Goal: Task Accomplishment & Management: Use online tool/utility

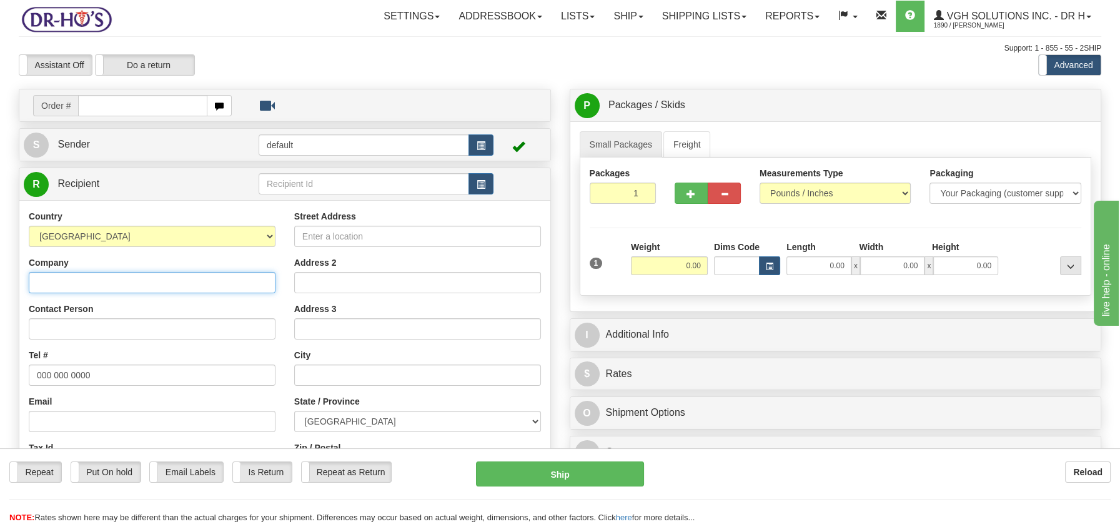
click at [129, 282] on input "Company" at bounding box center [152, 282] width 247 height 21
paste input "Catalina Pharmachoice #4407"
type input "Catalina Pharmachoice #4407"
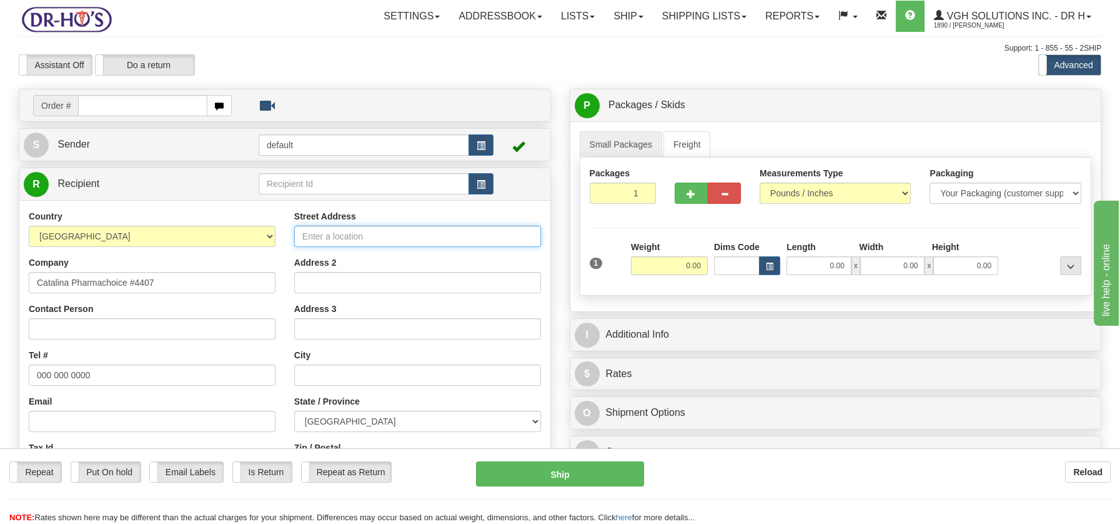
click at [312, 226] on input "Street Address" at bounding box center [417, 236] width 247 height 21
paste input "[STREET_ADDRESS]"
type input "[STREET_ADDRESS]"
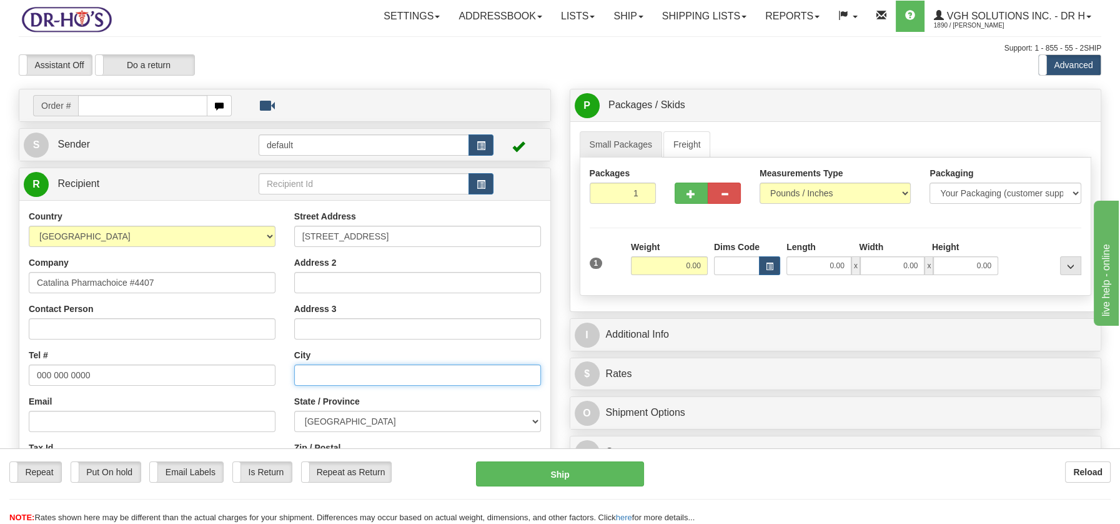
click at [315, 371] on input "text" at bounding box center [417, 374] width 247 height 21
paste input "Catalina NL A0C1J0"
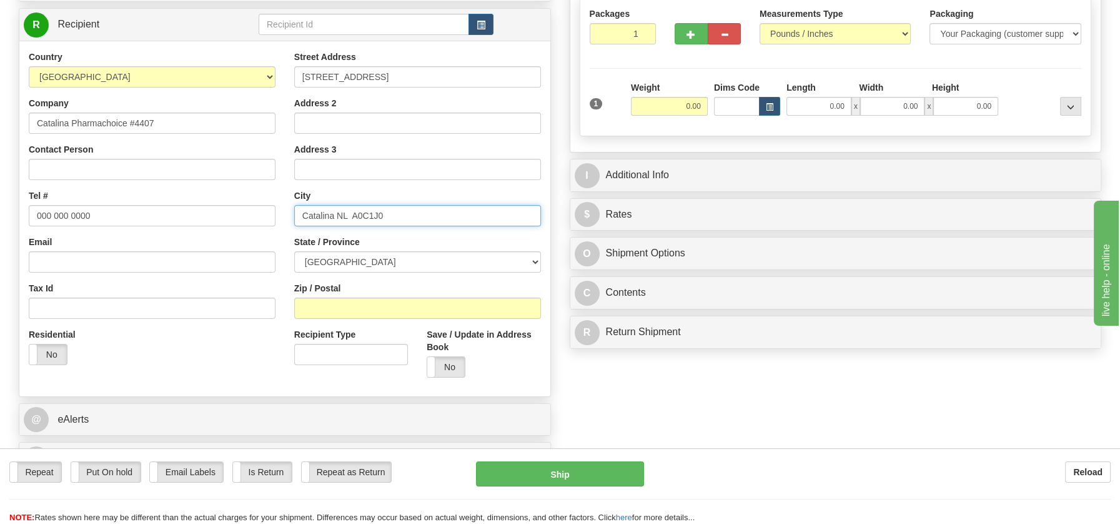
scroll to position [162, 0]
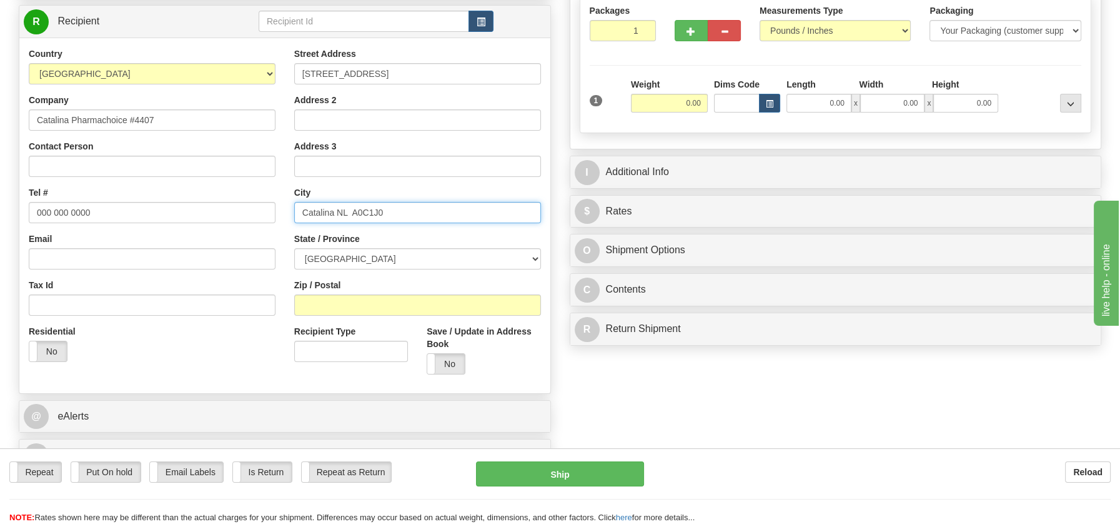
drag, startPoint x: 352, startPoint y: 210, endPoint x: 426, endPoint y: 224, distance: 75.7
click at [429, 224] on div "Street Address [STREET_ADDRESS] Address 2 Address 3 City Catalina NL A0C1J0 Sta…" at bounding box center [418, 215] width 266 height 336
type input "Catalina NL A0C1J0"
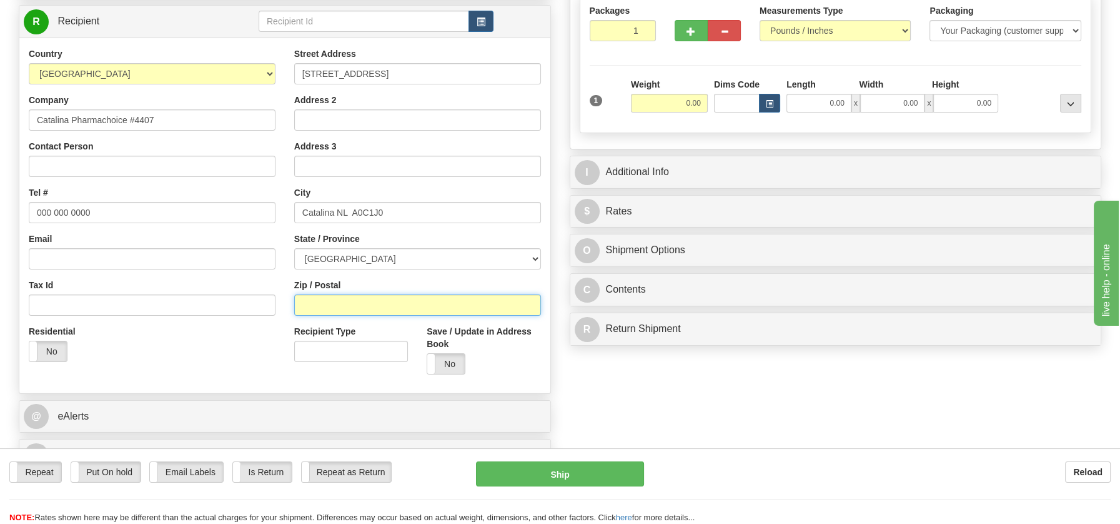
click at [309, 304] on input "Zip / Postal" at bounding box center [417, 304] width 247 height 21
paste input "A0C1J0"
type input "A0C1J0"
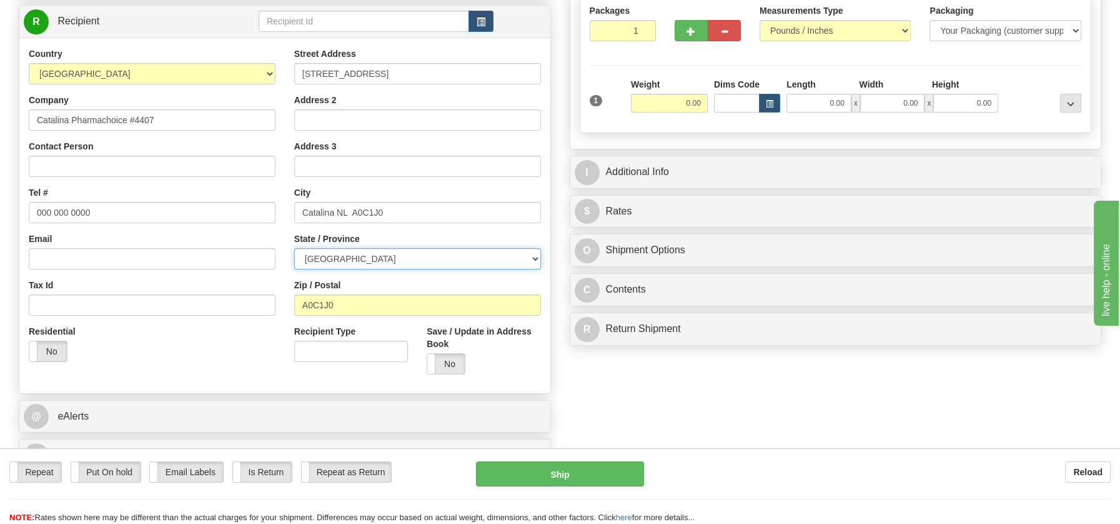
click at [531, 257] on select "[GEOGRAPHIC_DATA] [GEOGRAPHIC_DATA] [GEOGRAPHIC_DATA] [GEOGRAPHIC_DATA] [GEOGRA…" at bounding box center [417, 258] width 247 height 21
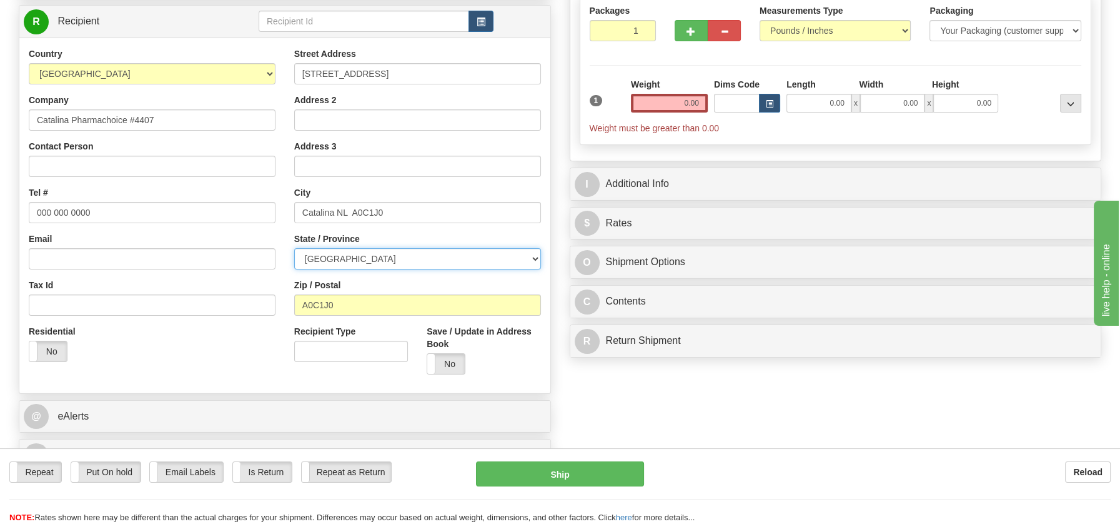
select select "NL"
click at [294, 248] on select "[GEOGRAPHIC_DATA] [GEOGRAPHIC_DATA] [GEOGRAPHIC_DATA] [GEOGRAPHIC_DATA] [GEOGRA…" at bounding box center [417, 258] width 247 height 21
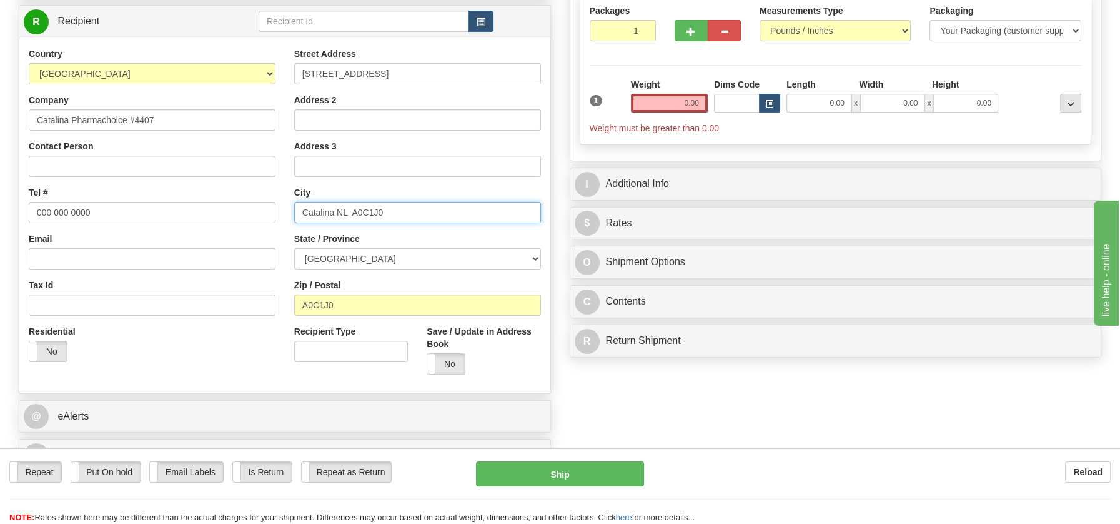
drag, startPoint x: 337, startPoint y: 204, endPoint x: 449, endPoint y: 228, distance: 114.4
click at [449, 228] on div "Street Address [STREET_ADDRESS] Address 2 Address 3 City Catalina NL A0C1J0 Sta…" at bounding box center [418, 215] width 266 height 336
type input "Catalina"
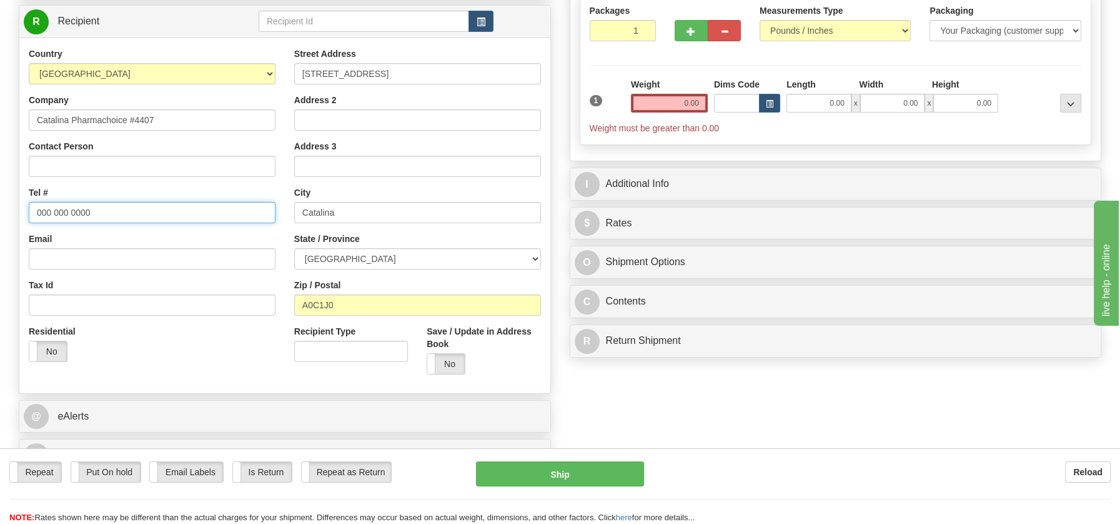
drag, startPoint x: 114, startPoint y: 211, endPoint x: 22, endPoint y: 211, distance: 92.5
click at [0, 196] on html "Training Course Close Toggle navigation Settings Shipping Preferences New Sende…" at bounding box center [560, 100] width 1120 height 524
paste input "[PHONE_NUMBER]"
click at [62, 210] on input "[PHONE_NUMBER]" at bounding box center [152, 212] width 247 height 21
click at [43, 204] on input "(709469-3066" at bounding box center [152, 212] width 247 height 21
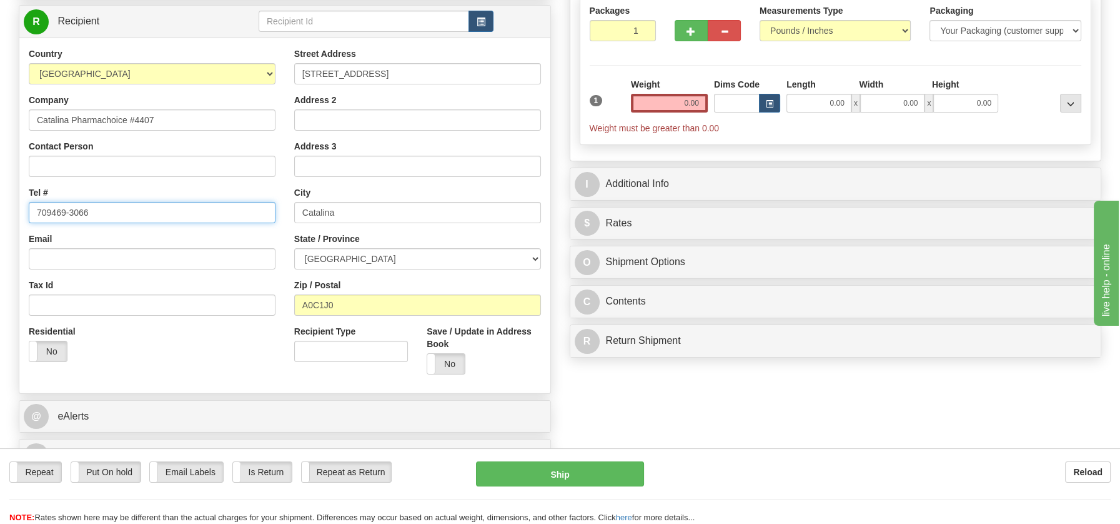
type input "709469-3066"
drag, startPoint x: 667, startPoint y: 101, endPoint x: 740, endPoint y: 112, distance: 74.0
click at [740, 112] on div "1 Weight 0.00 Dims Code 0.00" at bounding box center [836, 106] width 499 height 56
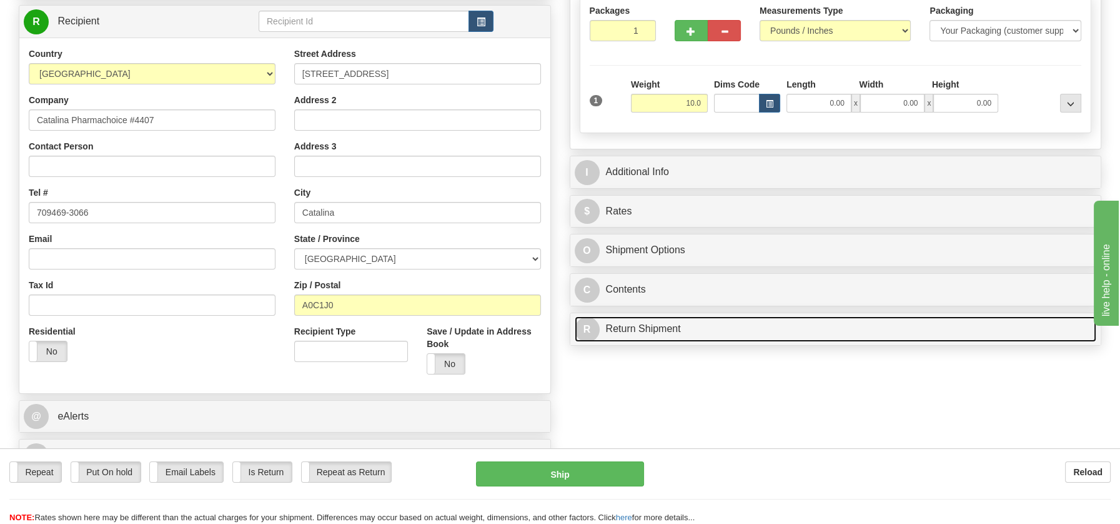
type input "10.00"
click at [664, 324] on link "R Return Shipment" at bounding box center [836, 329] width 522 height 26
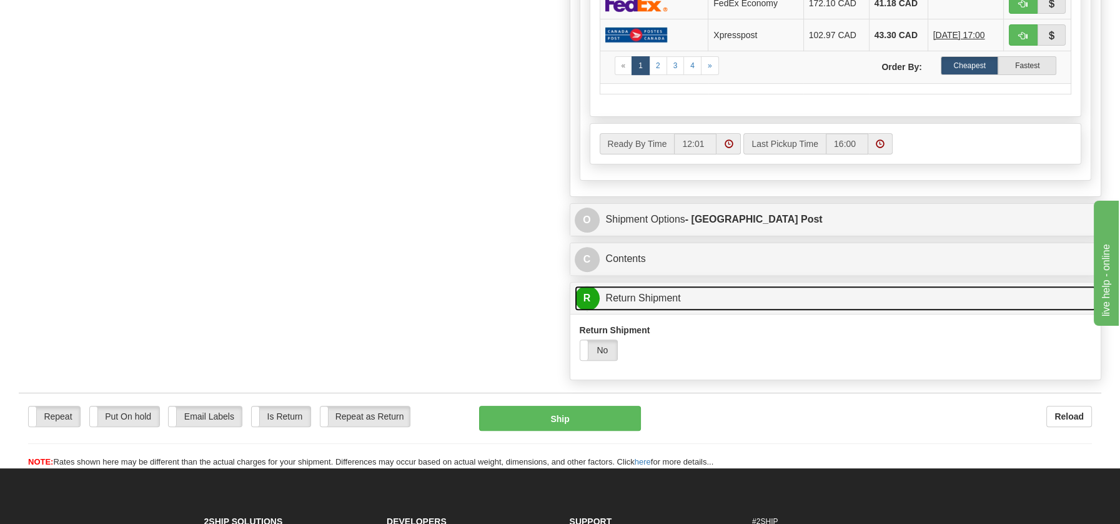
scroll to position [679, 0]
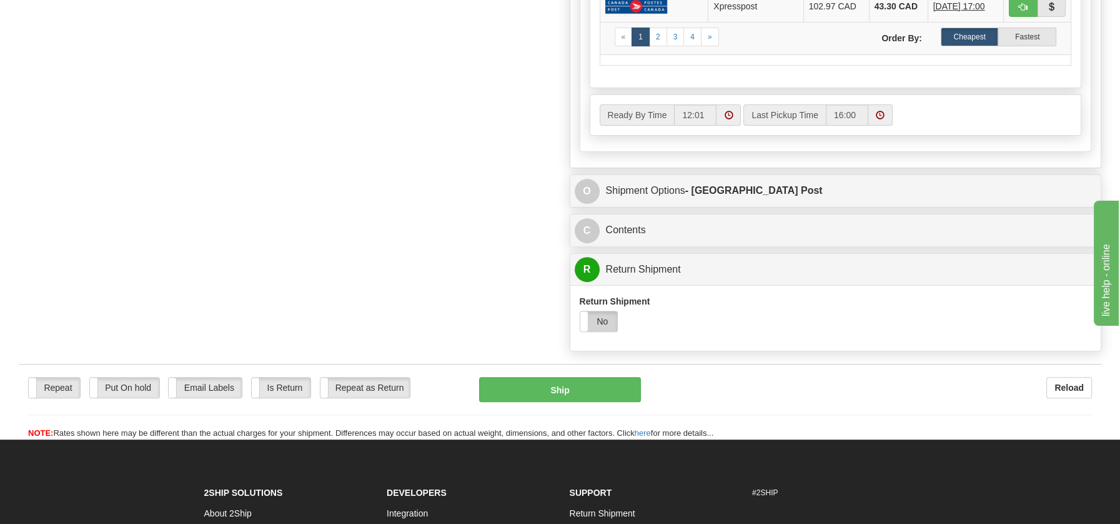
click at [610, 319] on label "No" at bounding box center [599, 321] width 37 height 20
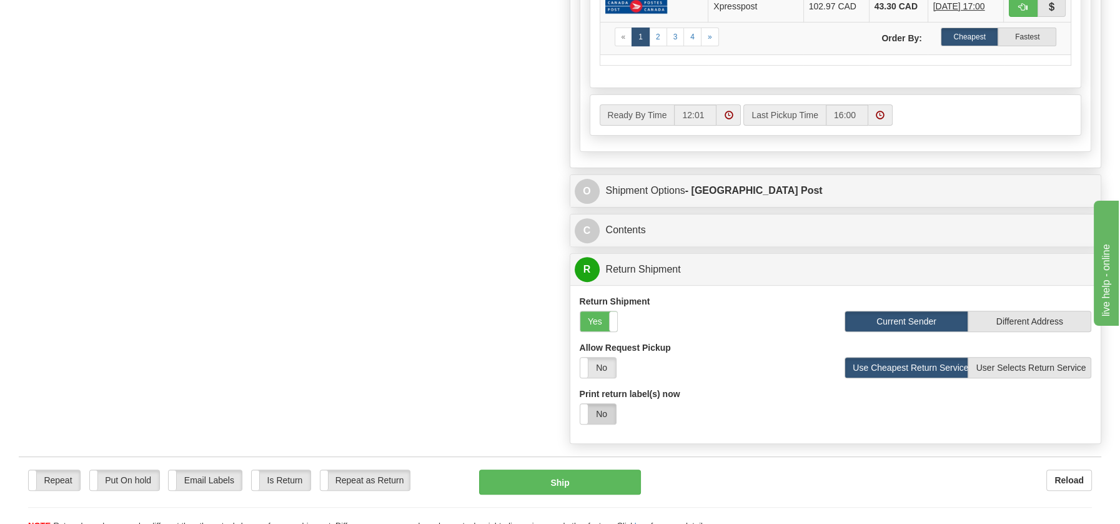
click at [606, 409] on label "No" at bounding box center [599, 414] width 36 height 20
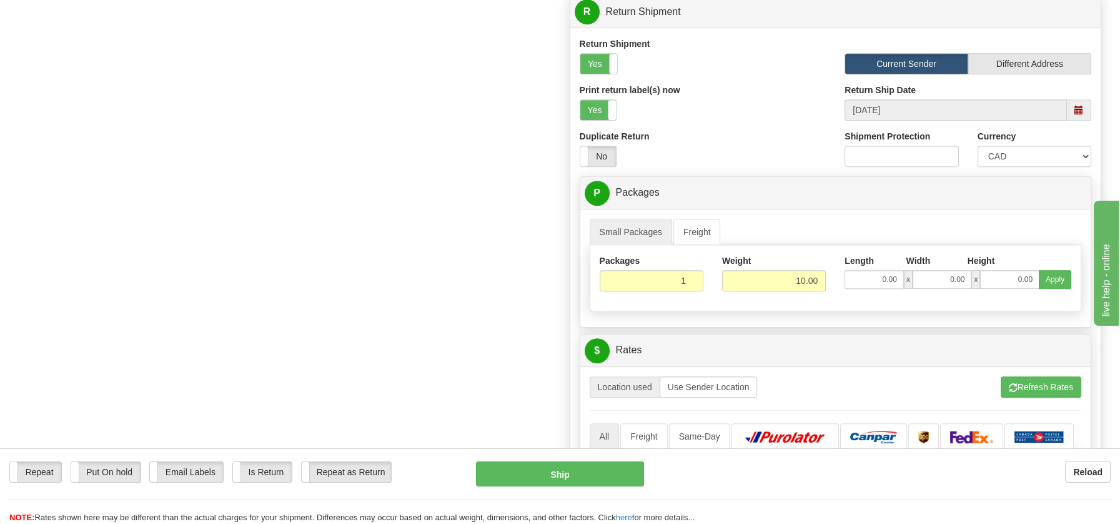
scroll to position [959, 0]
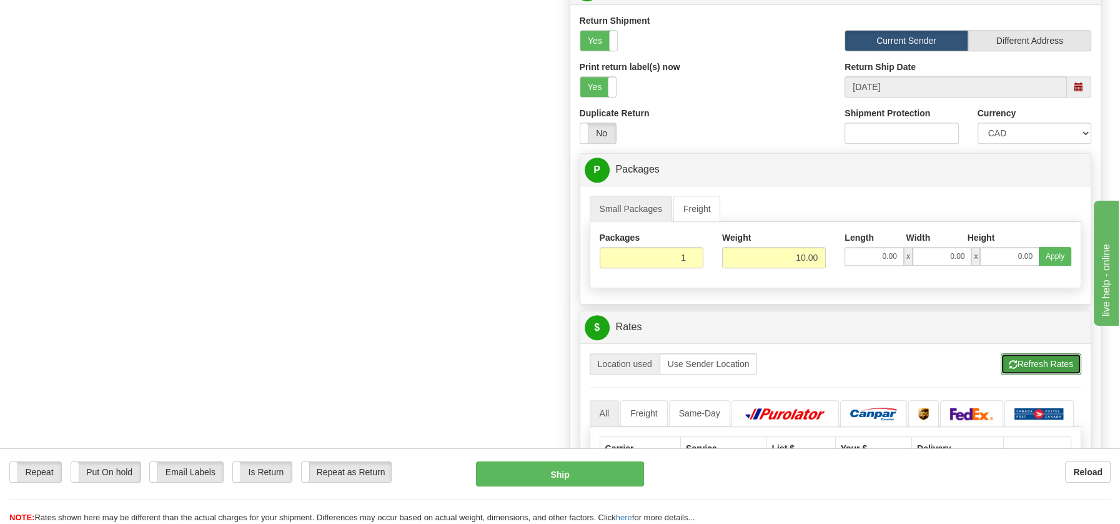
click at [1051, 357] on button "Refresh Rates" at bounding box center [1041, 363] width 81 height 21
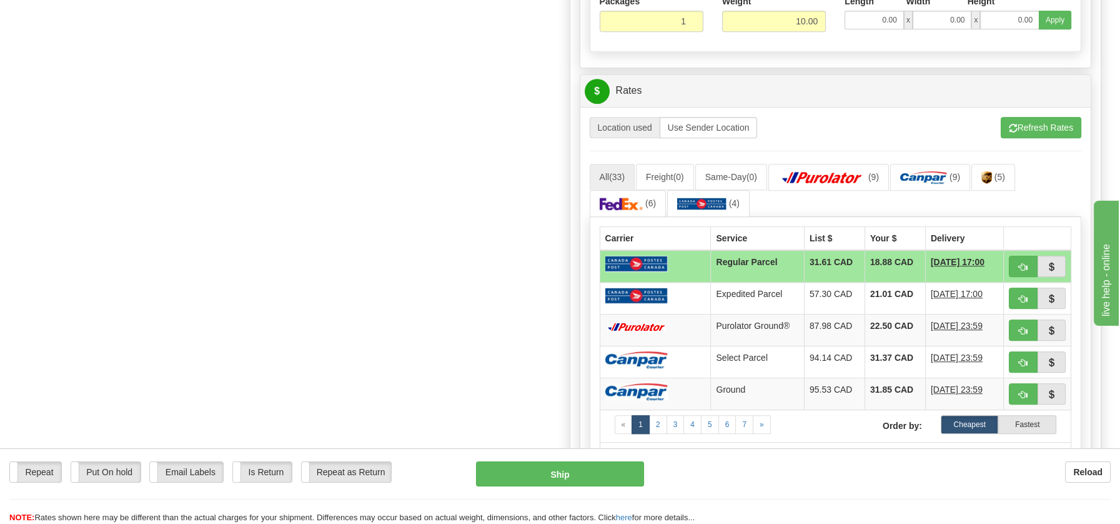
scroll to position [1200, 0]
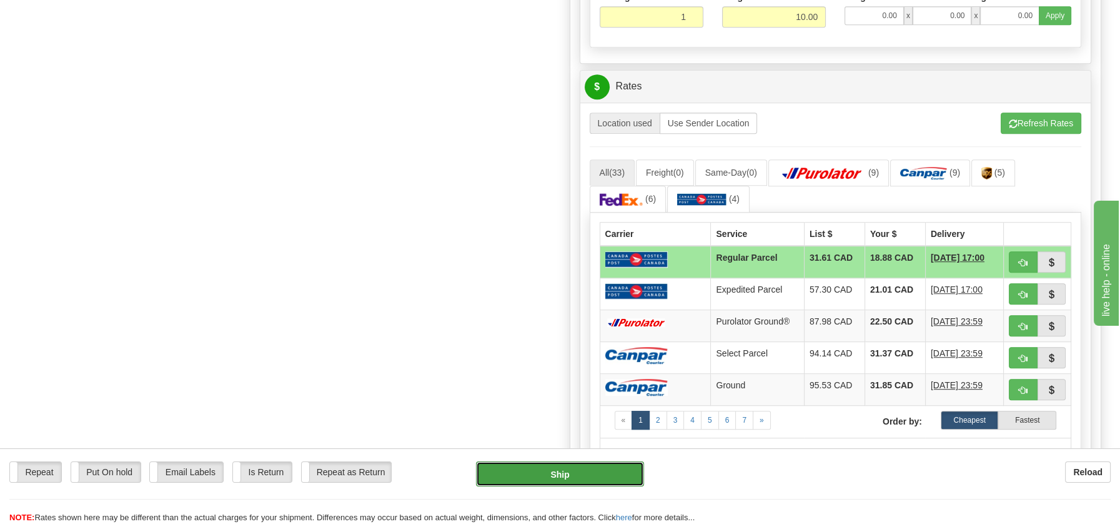
click at [568, 477] on button "Ship" at bounding box center [560, 473] width 168 height 25
type input "DOM.EP"
type input "DOM.RP"
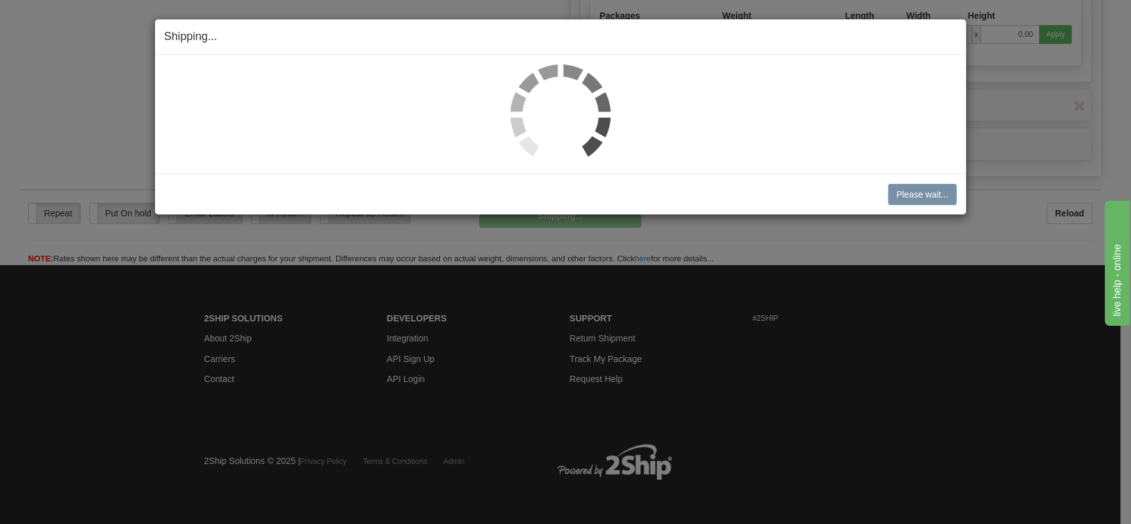
scroll to position [720, 0]
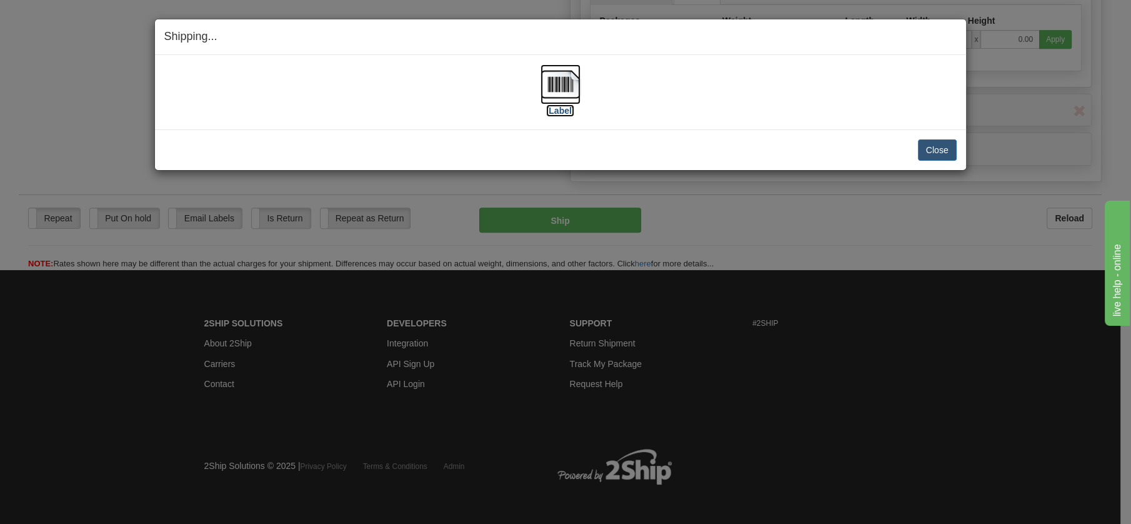
click at [556, 81] on img at bounding box center [561, 84] width 40 height 40
click at [922, 148] on button "Close" at bounding box center [937, 149] width 39 height 21
